Goal: Check status: Check status

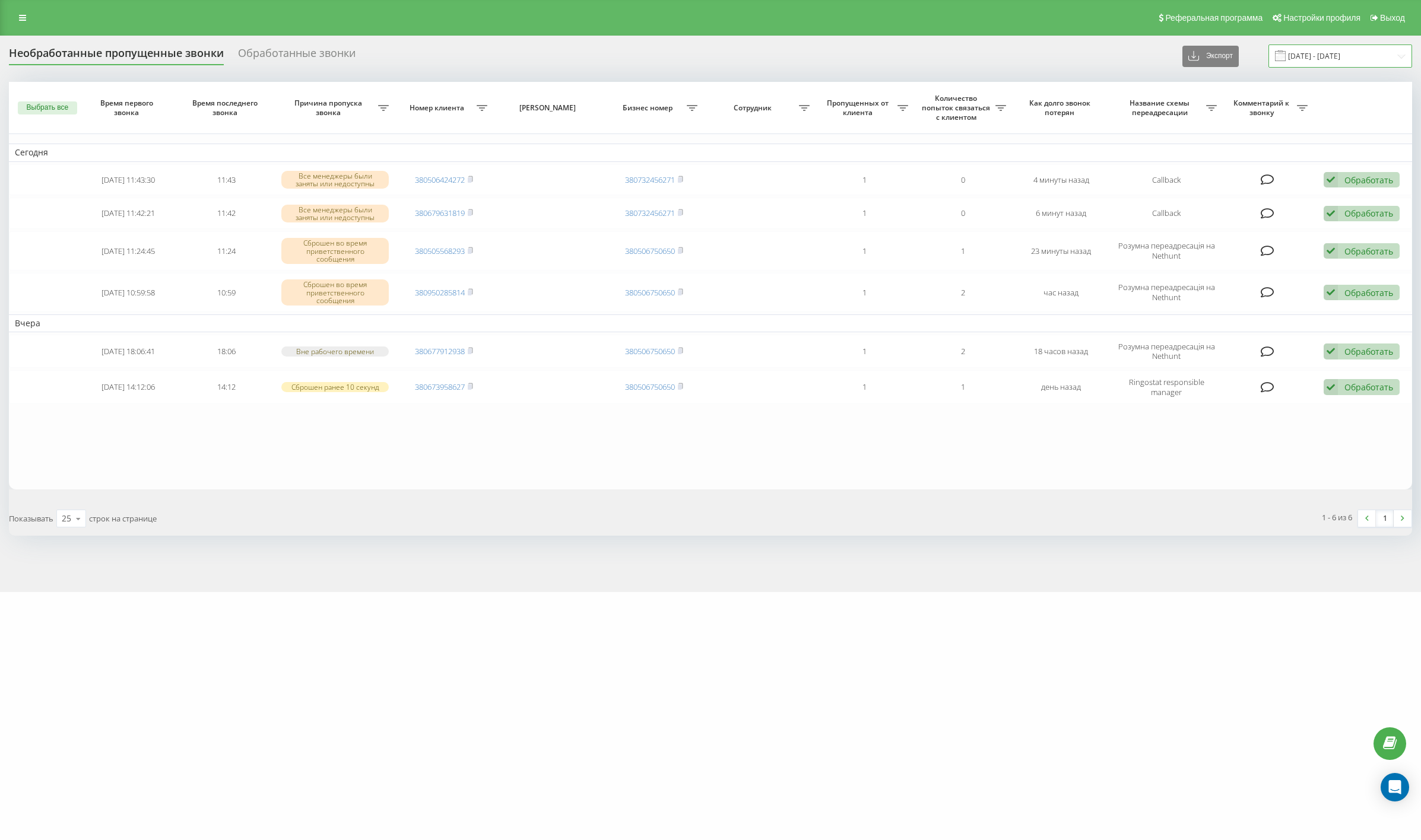
click at [1320, 52] on input "[DATE] - [DATE]" at bounding box center [1341, 56] width 144 height 23
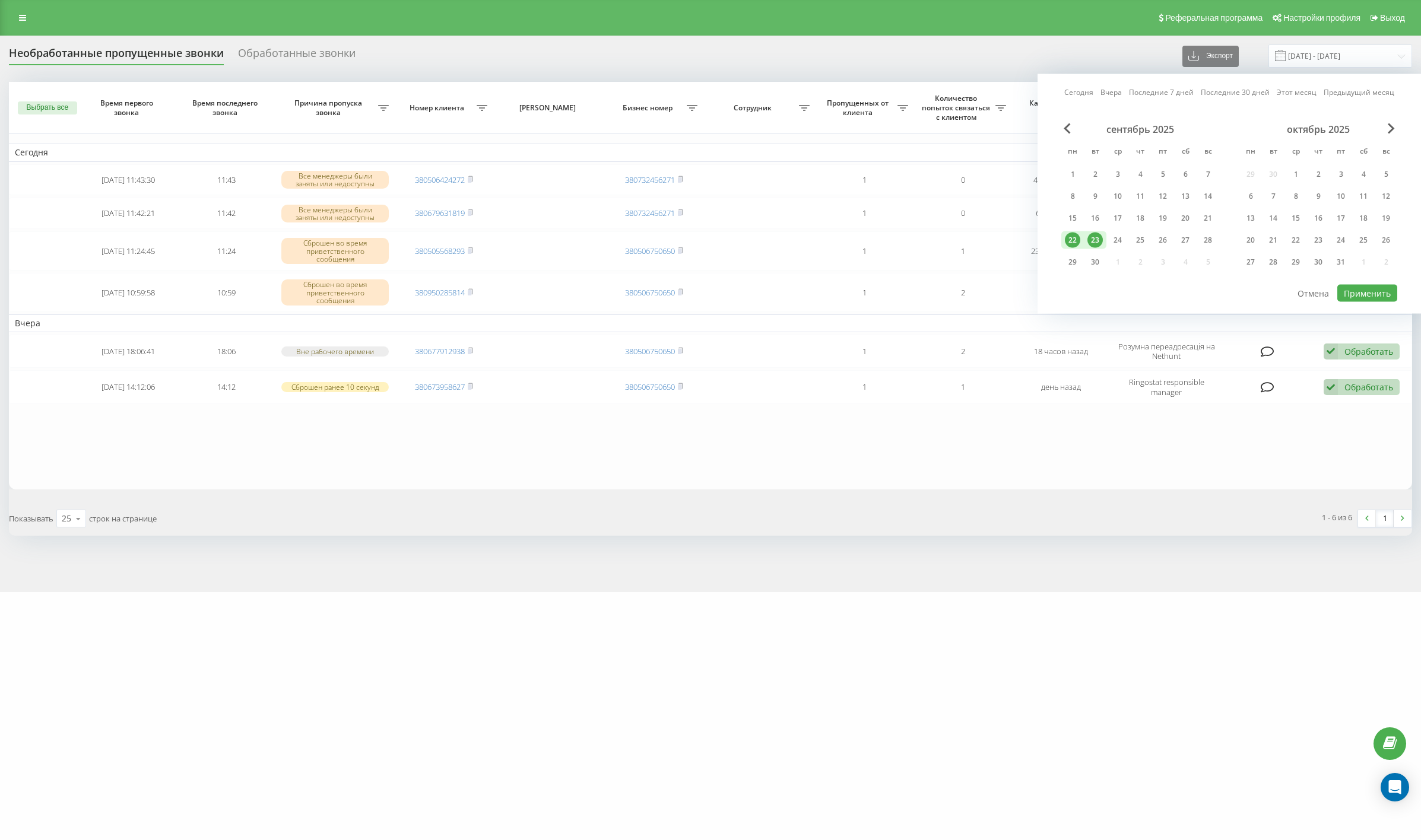
drag, startPoint x: 1091, startPoint y: 230, endPoint x: 1274, endPoint y: 281, distance: 190.0
click at [1092, 232] on div "23" at bounding box center [1095, 240] width 15 height 15
click at [1349, 285] on button "Применить" at bounding box center [1367, 293] width 60 height 17
type input "[DATE] - [DATE]"
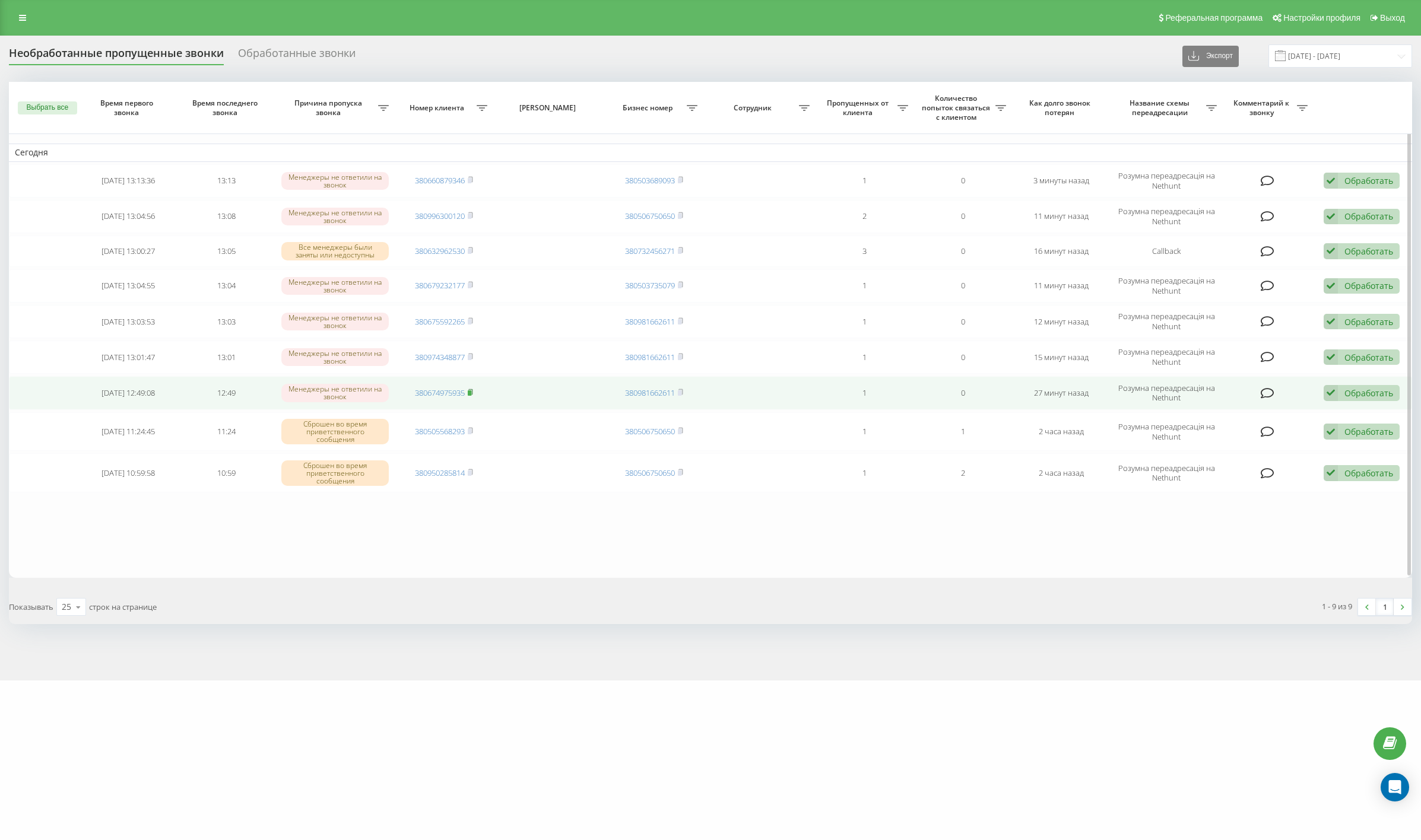
click at [471, 391] on rect at bounding box center [469, 393] width 3 height 6
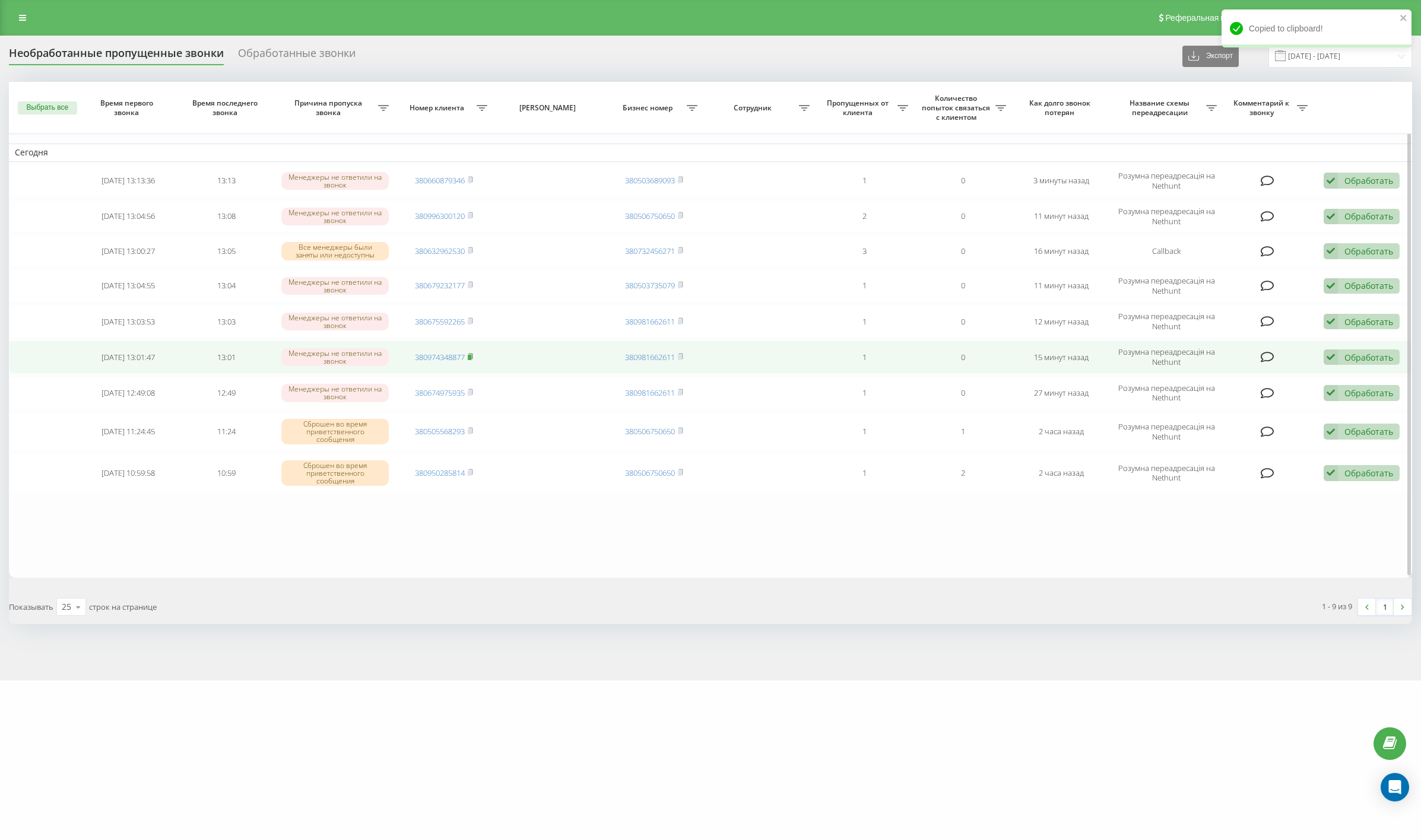
click at [471, 355] on rect at bounding box center [469, 358] width 3 height 6
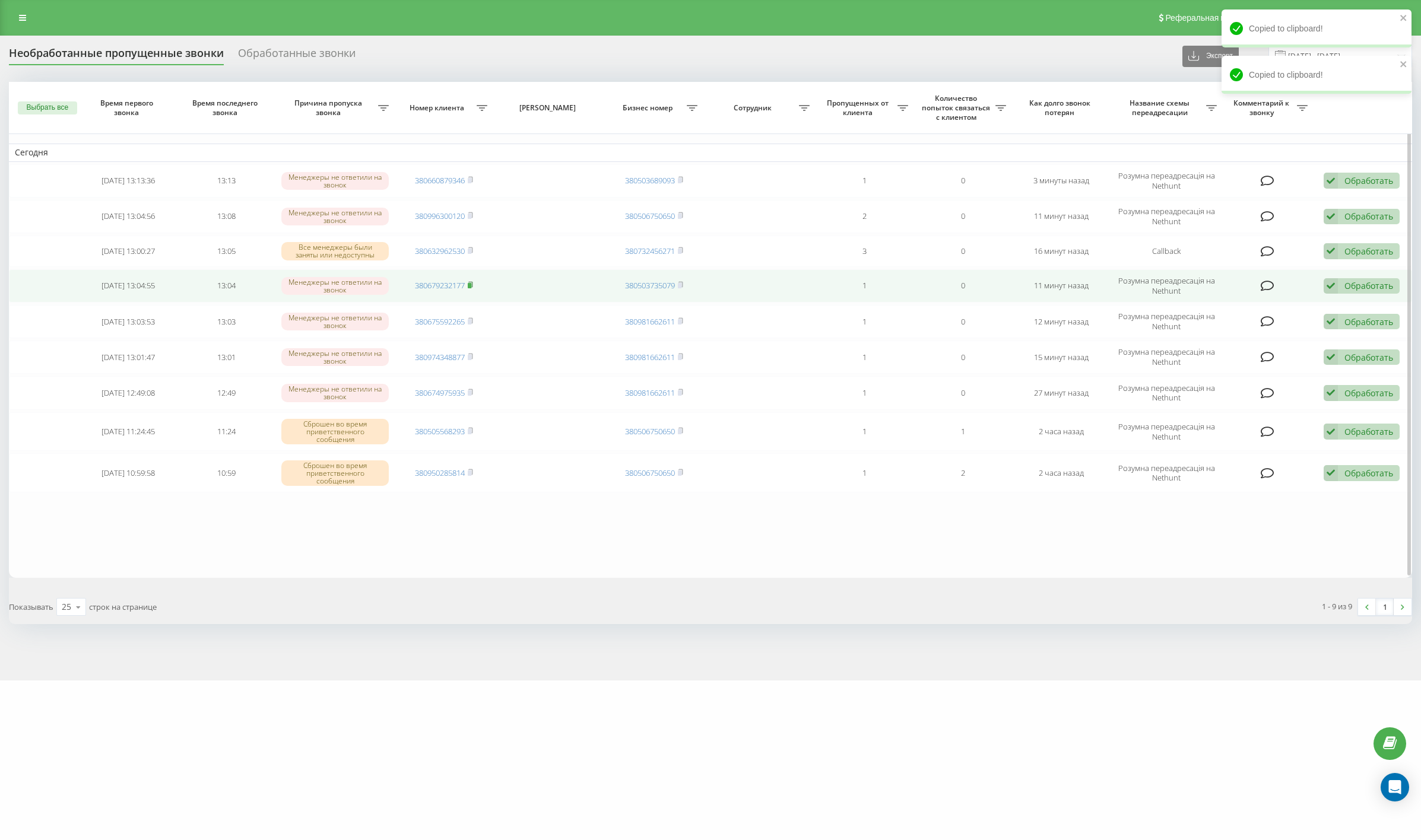
click at [473, 282] on icon at bounding box center [470, 285] width 4 height 6
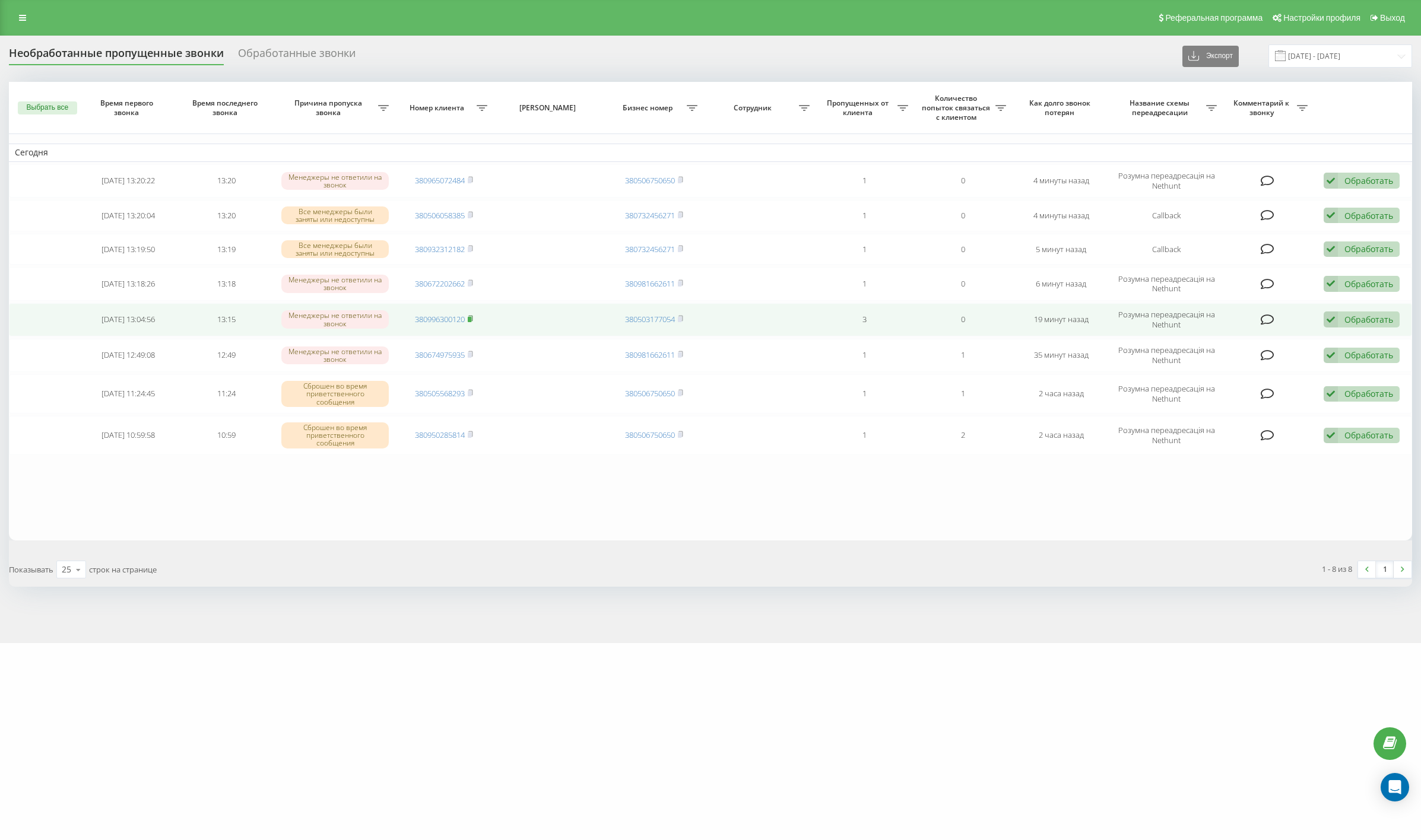
click at [471, 316] on icon at bounding box center [470, 319] width 6 height 7
